Goal: Information Seeking & Learning: Learn about a topic

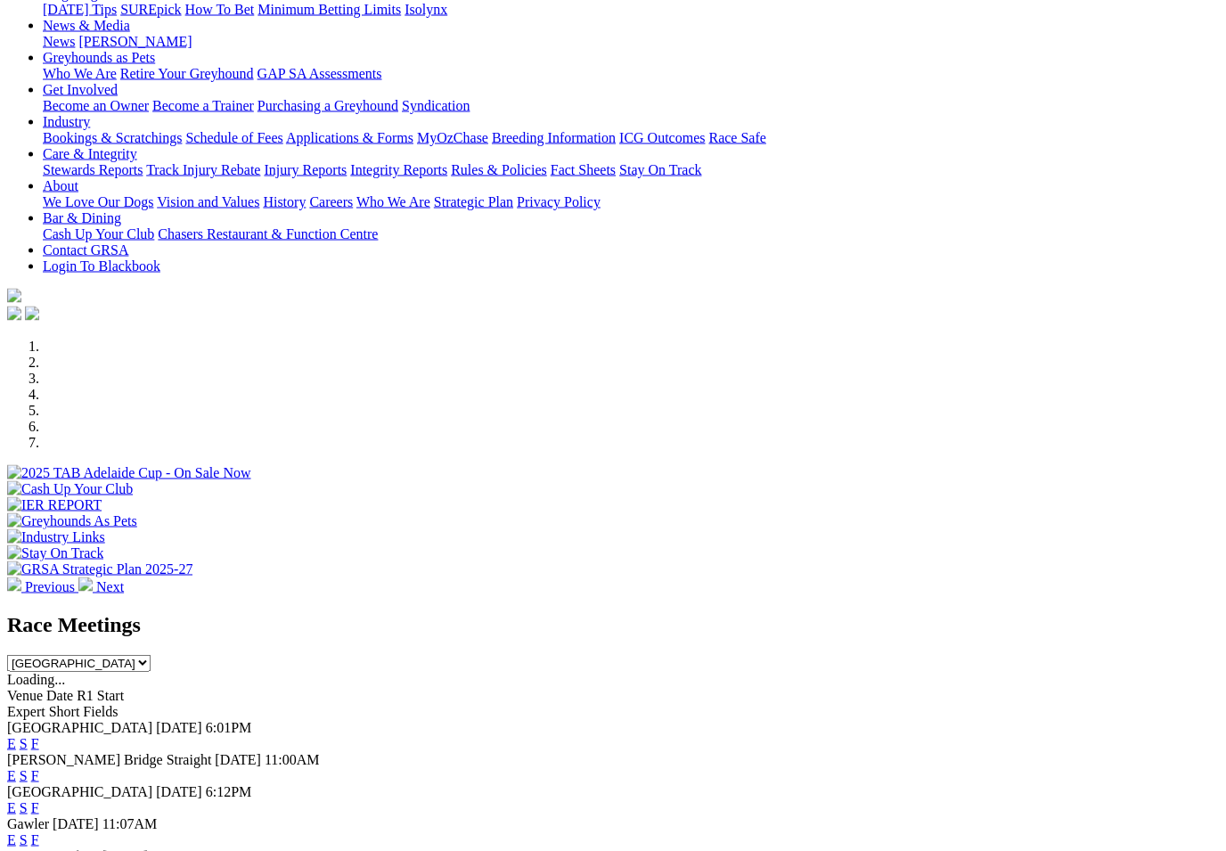
scroll to position [225, 0]
click at [753, 831] on div "E S F" at bounding box center [613, 839] width 1212 height 16
click at [151, 654] on select "South Australia New South Wales Northern Territory Queensland Tasmania Victoria…" at bounding box center [78, 662] width 143 height 17
select select "NSW"
click at [39, 799] on link "F" at bounding box center [35, 806] width 8 height 15
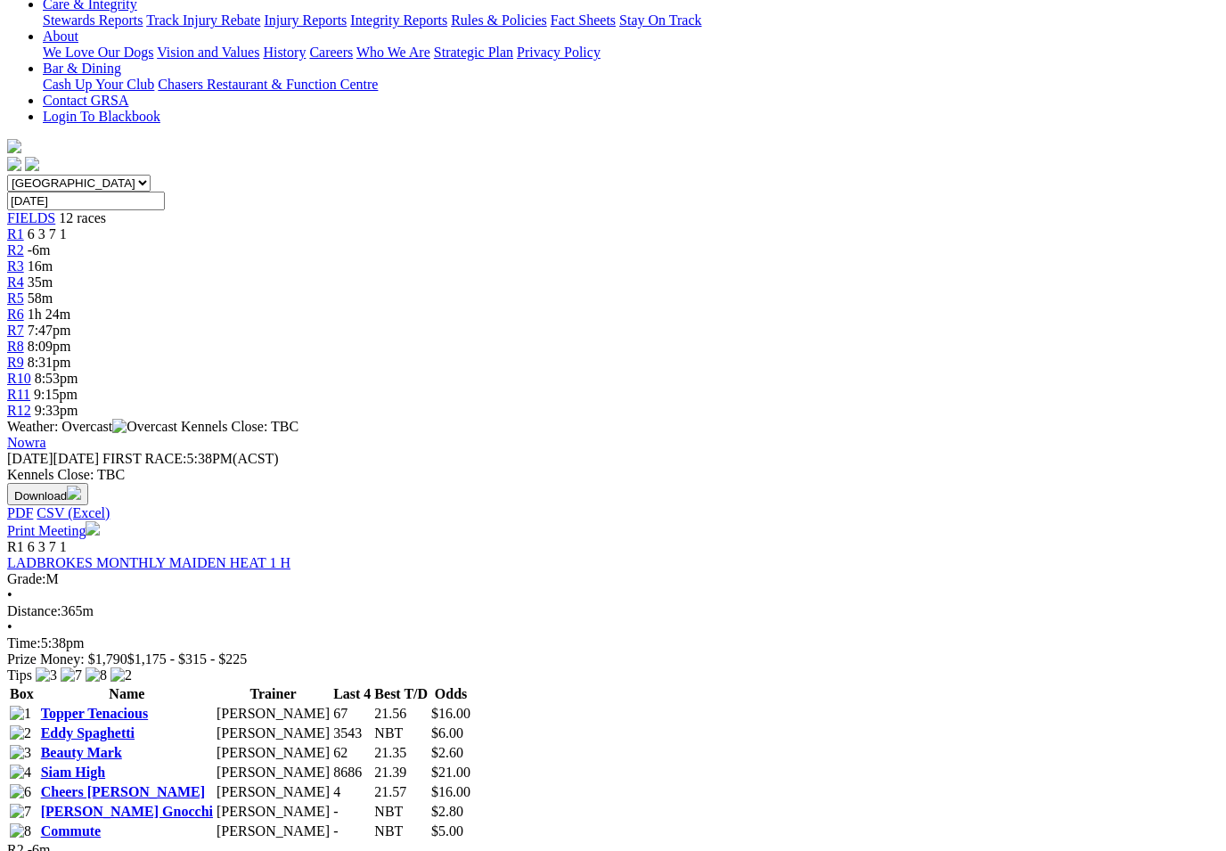
scroll to position [424, 0]
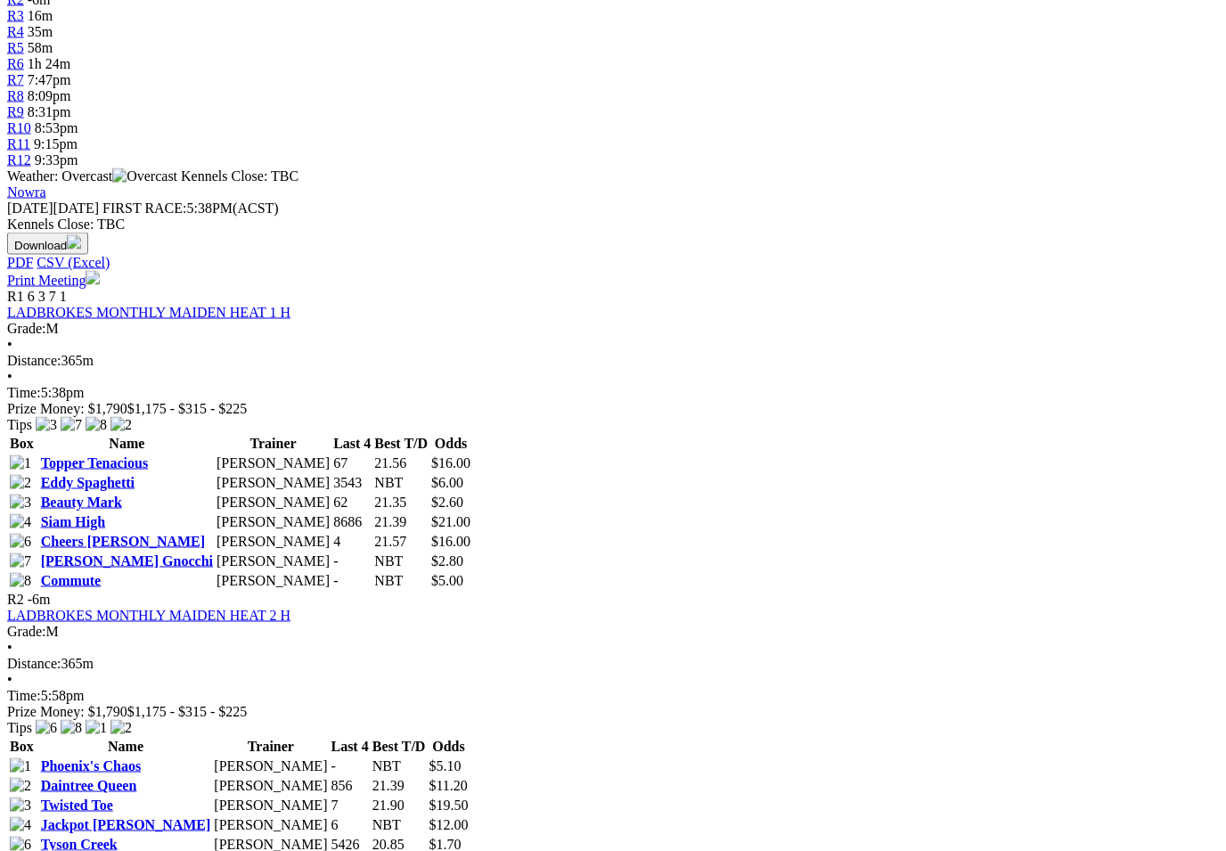
scroll to position [660, 0]
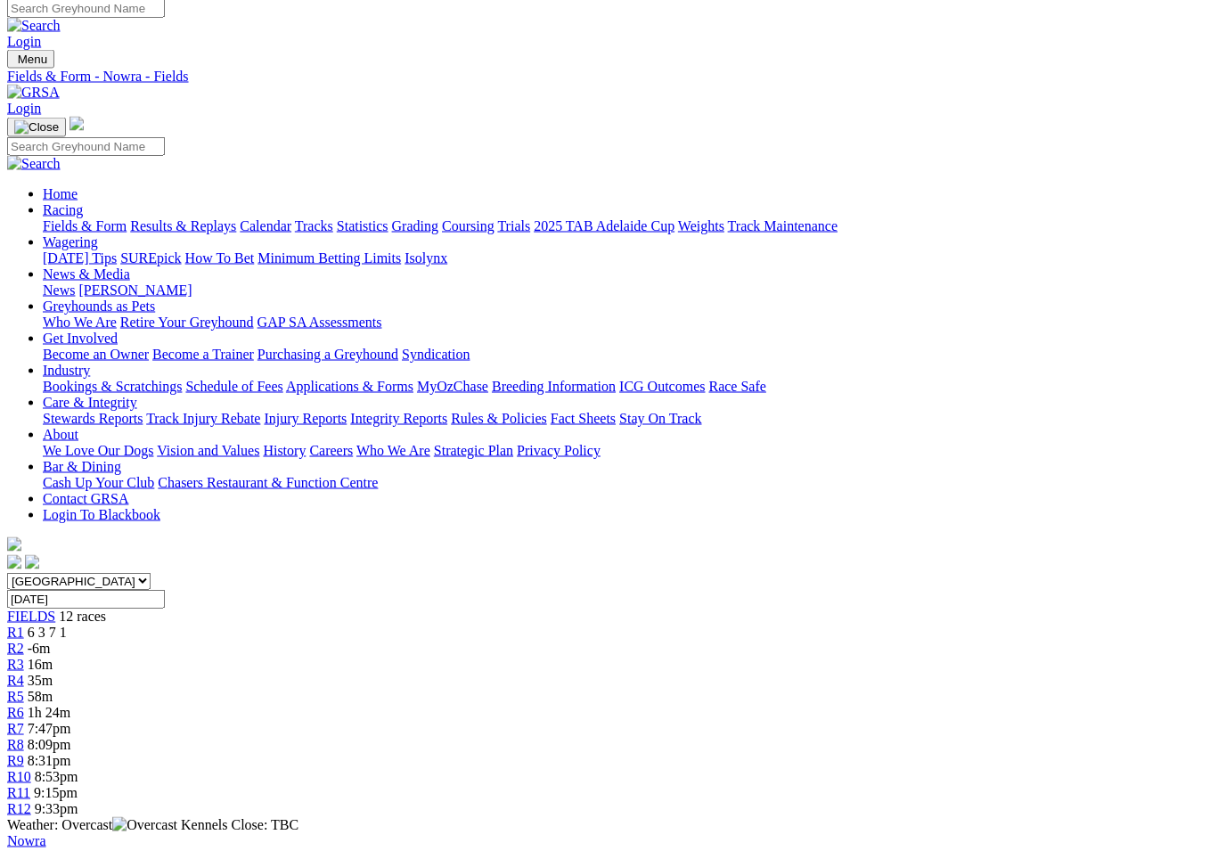
scroll to position [0, 0]
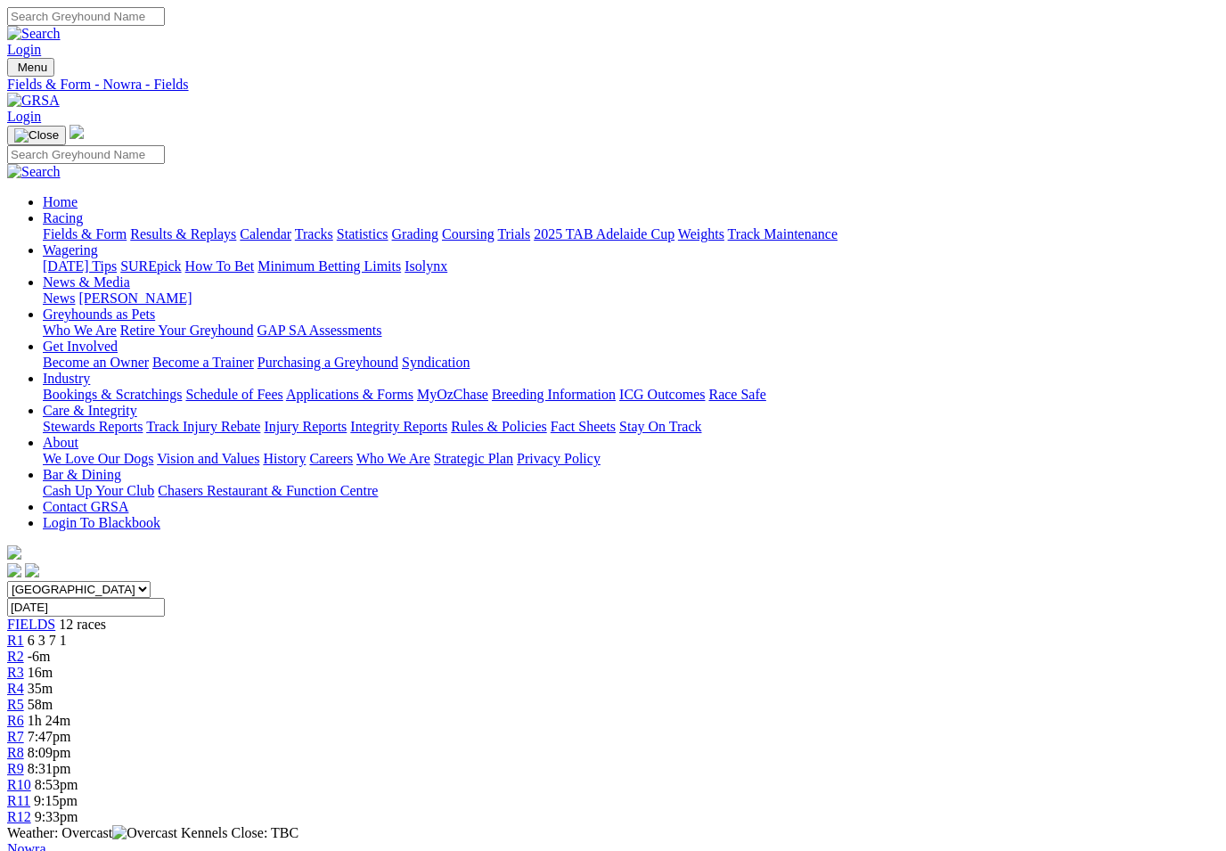
click at [62, 226] on link "Fields & Form" at bounding box center [85, 233] width 84 height 15
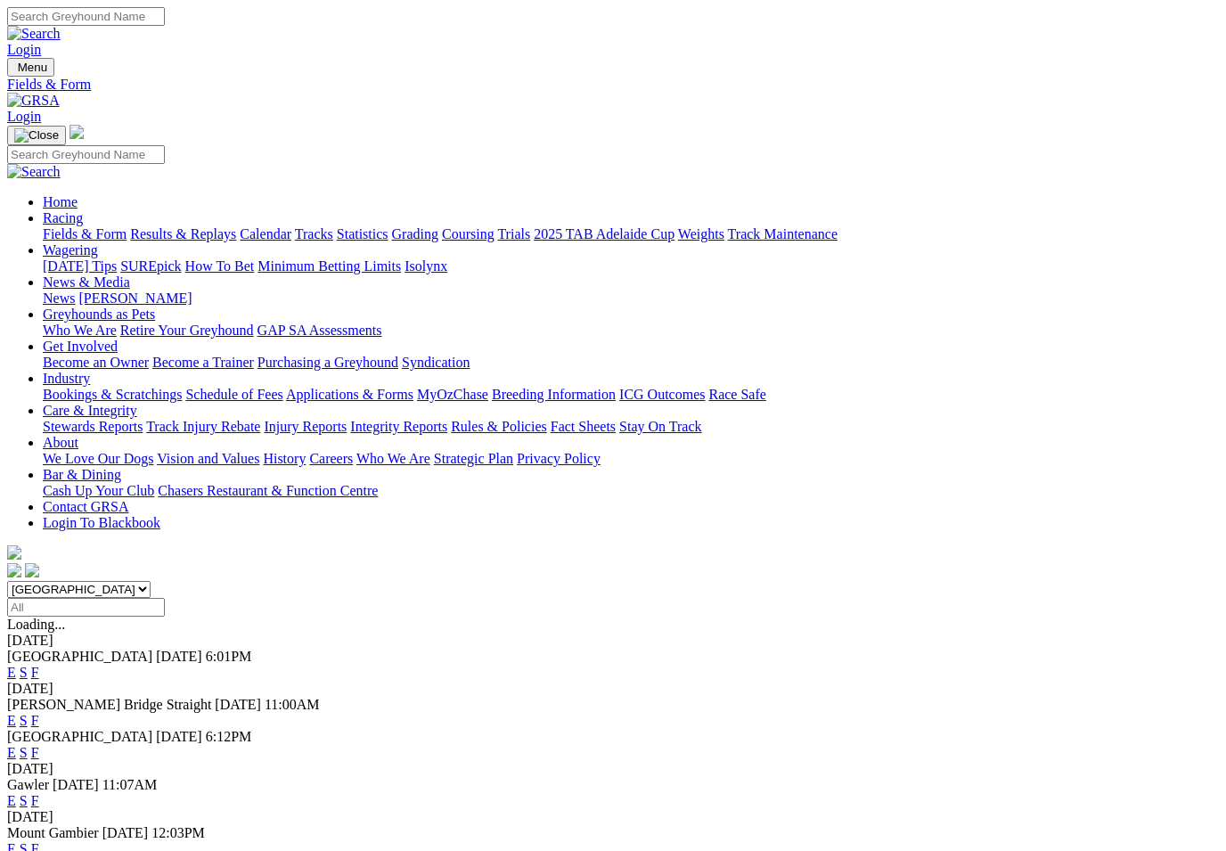
click at [39, 665] on link "F" at bounding box center [35, 672] width 8 height 15
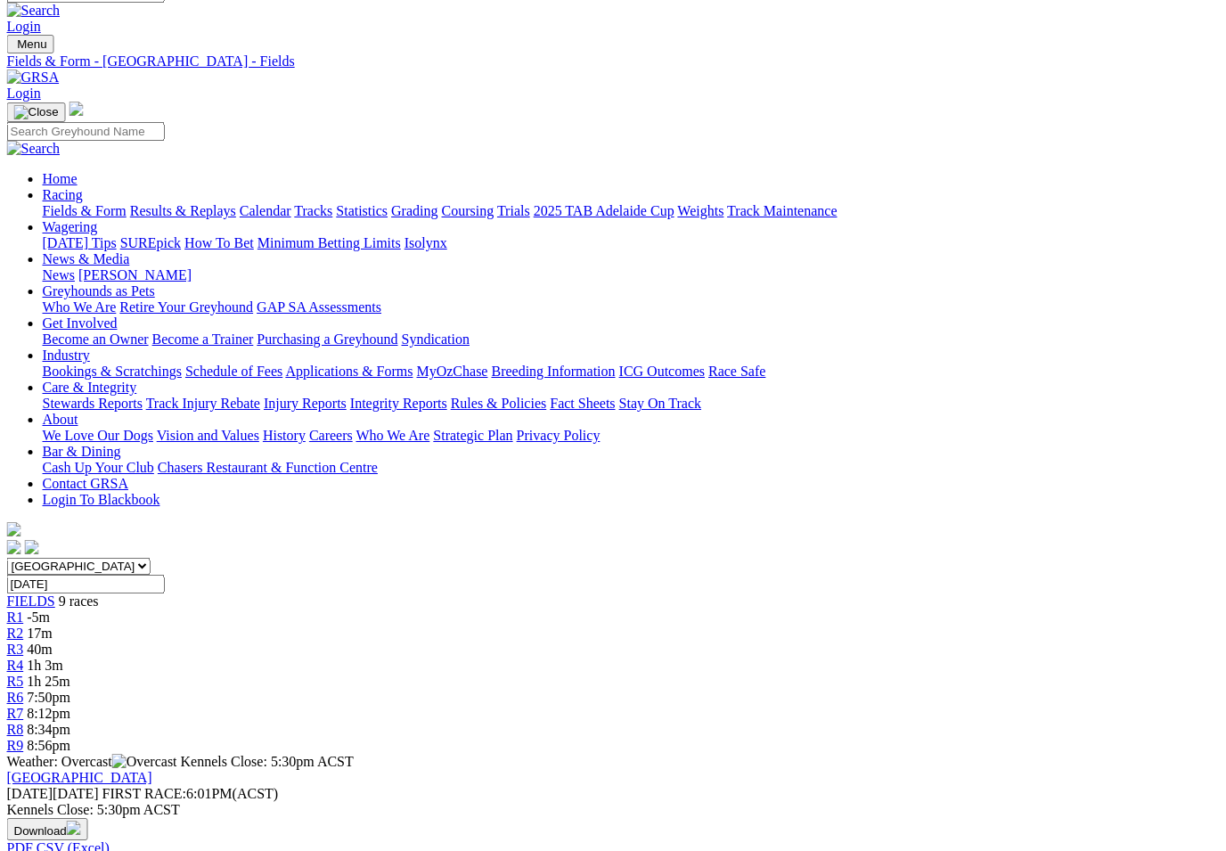
scroll to position [0, 15]
